Goal: Task Accomplishment & Management: Manage account settings

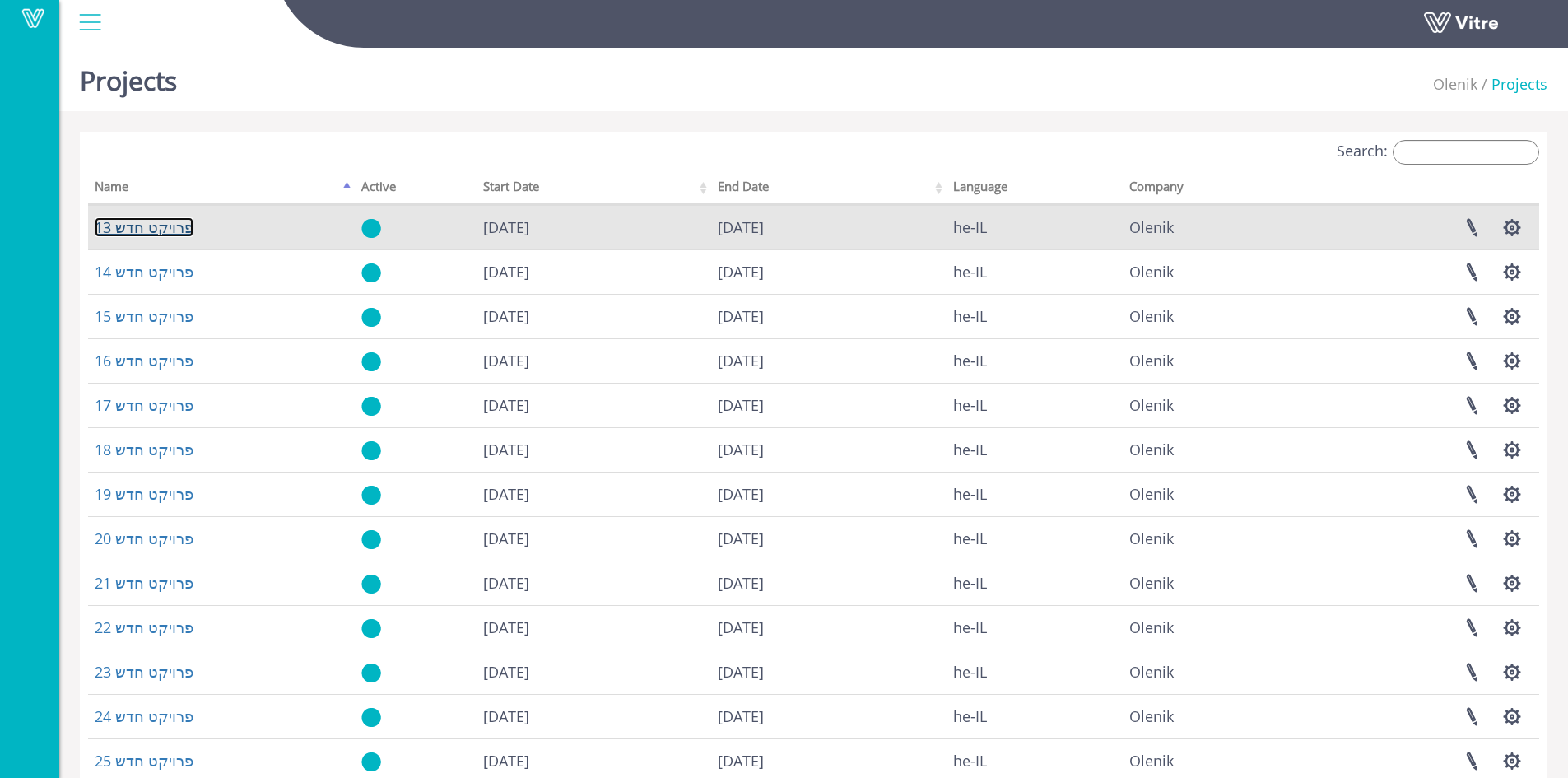
click at [152, 228] on link "פרויקט חדש 13" at bounding box center [144, 228] width 99 height 20
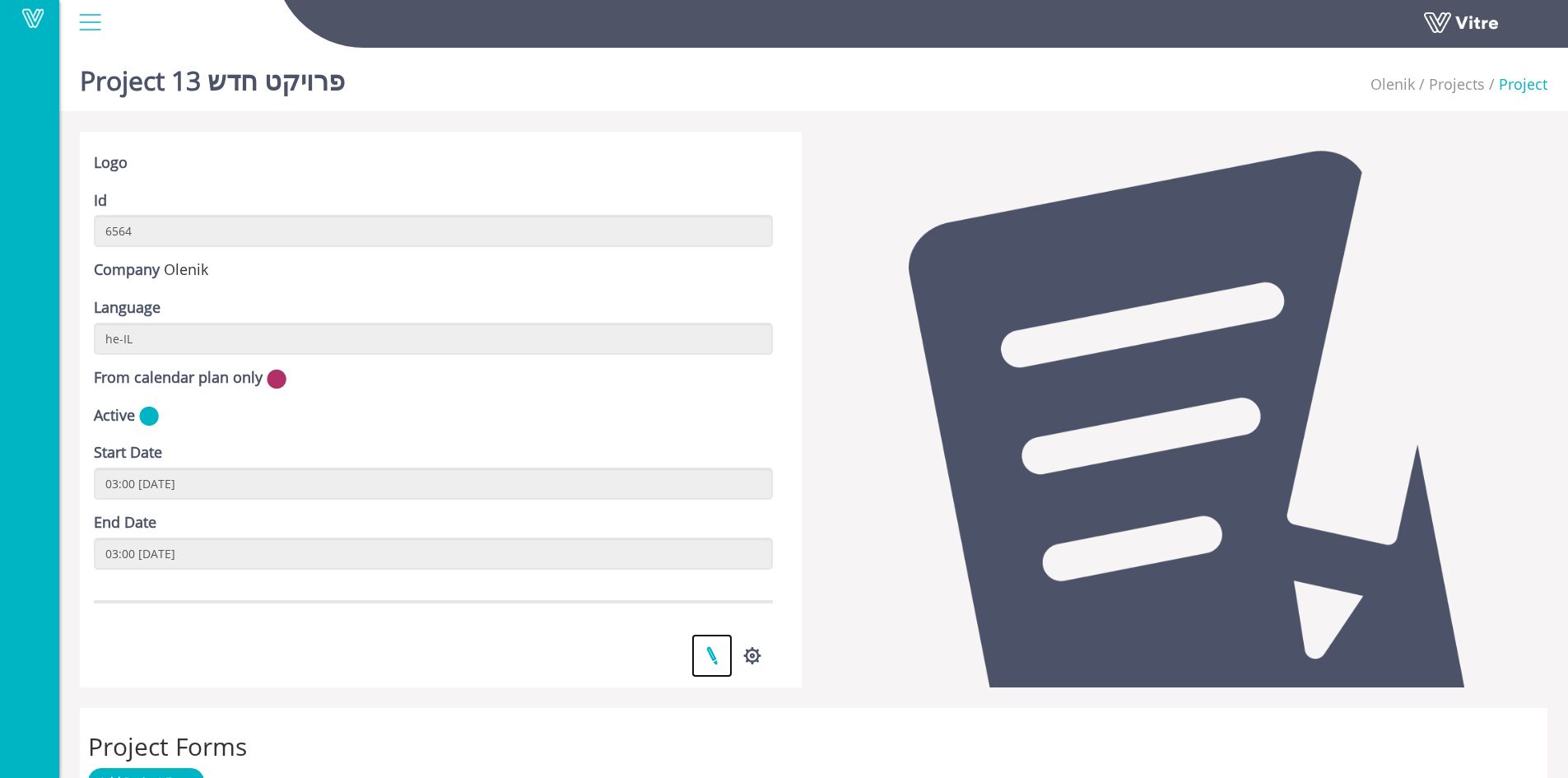
click at [714, 654] on link at bounding box center [712, 655] width 41 height 44
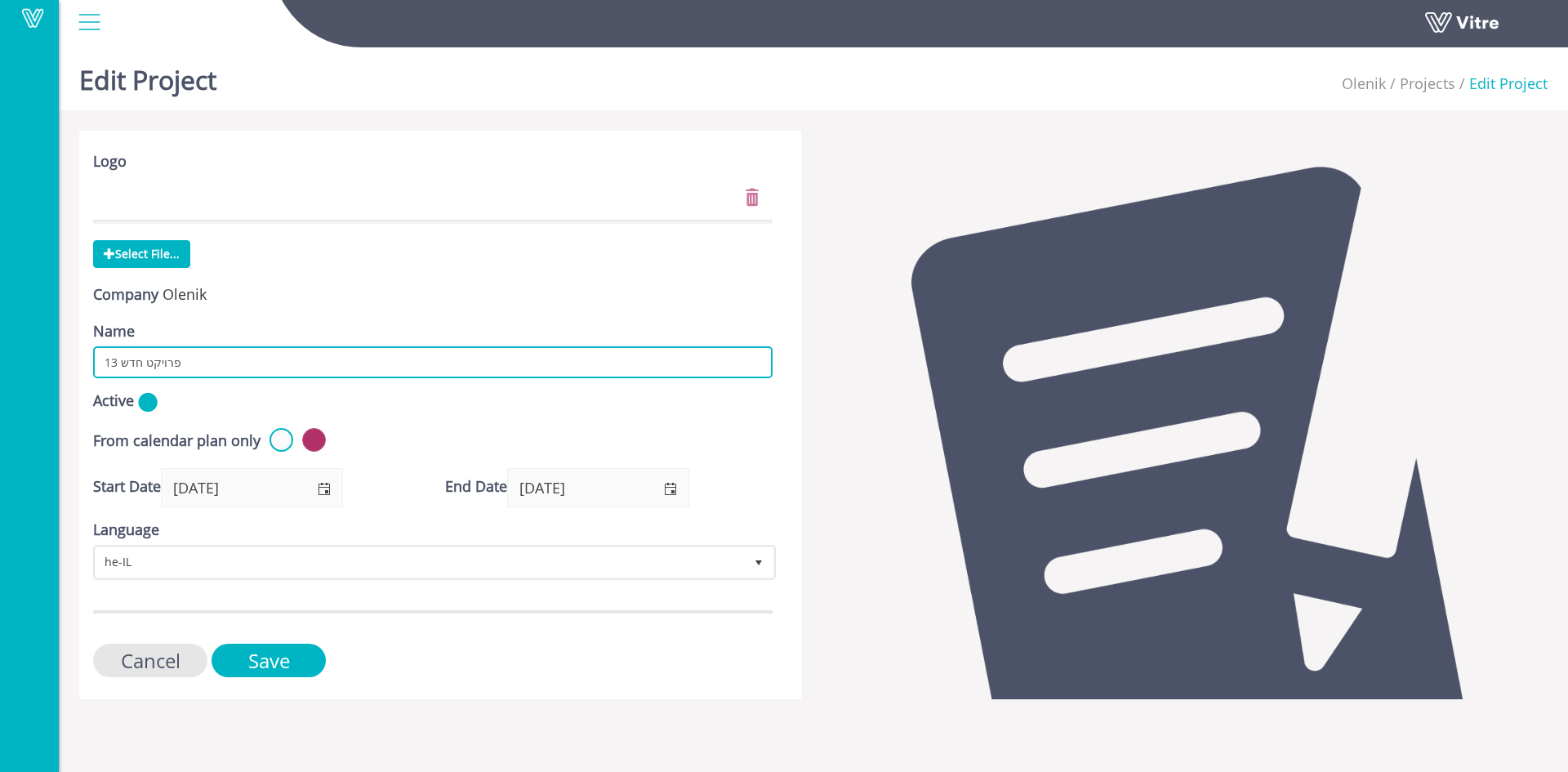
drag, startPoint x: 196, startPoint y: 364, endPoint x: 92, endPoint y: 364, distance: 104.0
click at [92, 364] on div "Logo Select File... Company Olenik Name פרויקט חדש 13 Active From calendar plan…" at bounding box center [440, 414] width 722 height 568
type input "[PERSON_NAME]-מגדל"
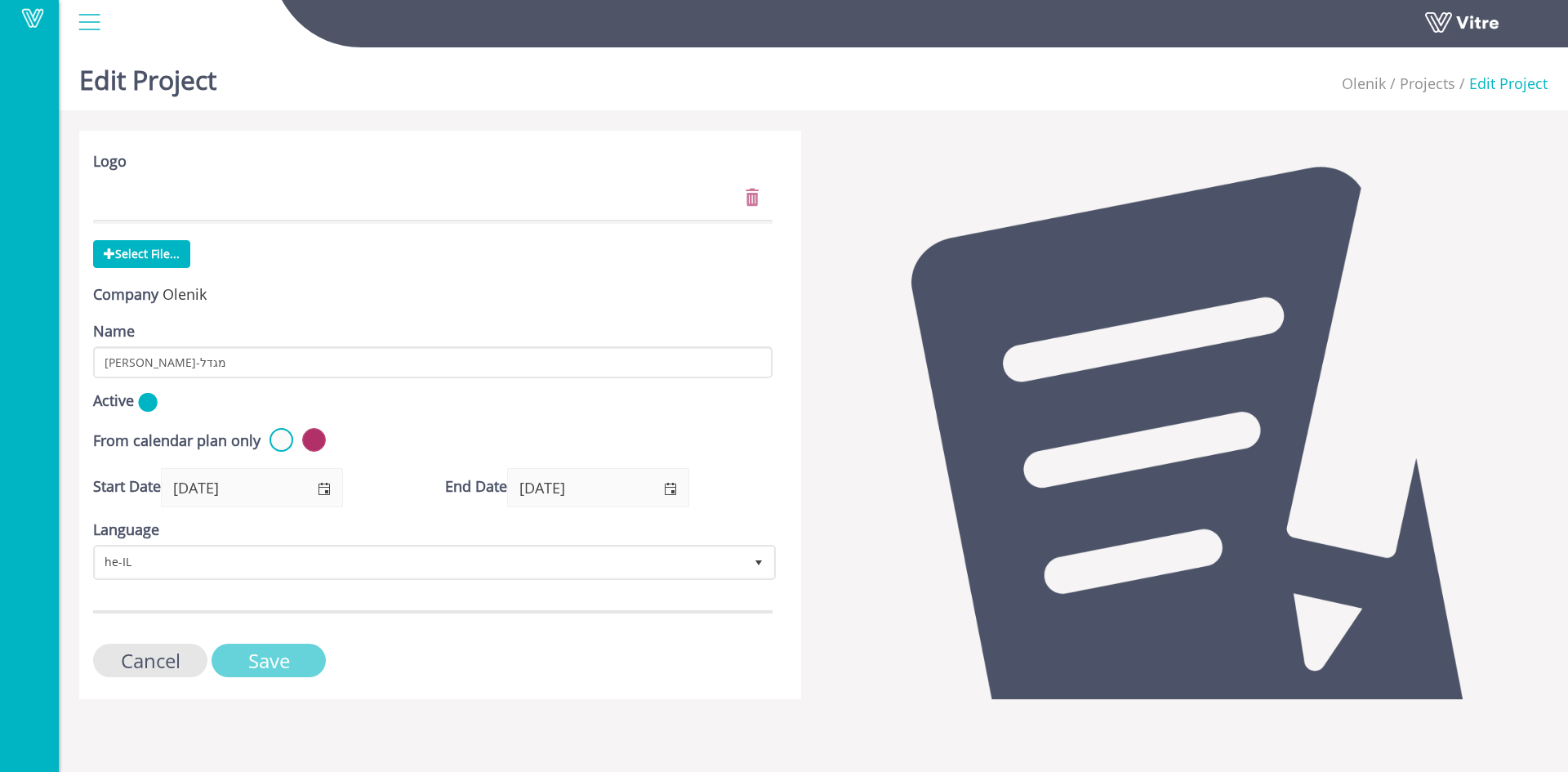
click at [241, 665] on input "Save" at bounding box center [268, 661] width 115 height 34
